Goal: Find specific page/section: Find specific page/section

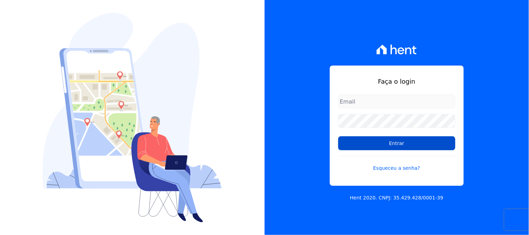
type input "renato.rodrigues@viasul.com"
click at [380, 144] on input "Entrar" at bounding box center [396, 143] width 117 height 14
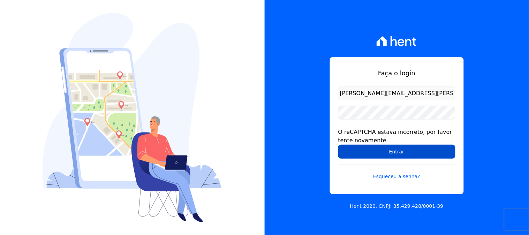
click at [385, 153] on input "Entrar" at bounding box center [396, 152] width 117 height 14
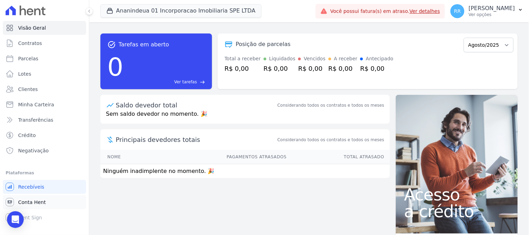
click at [36, 200] on span "Conta Hent" at bounding box center [32, 202] width 28 height 7
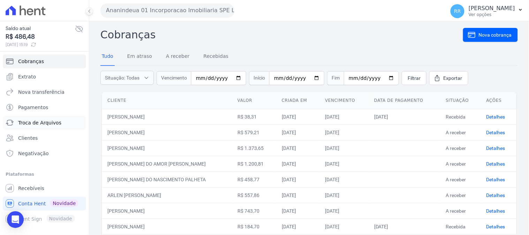
click at [50, 120] on span "Troca de Arquivos" at bounding box center [39, 122] width 43 height 7
